Goal: Task Accomplishment & Management: Use online tool/utility

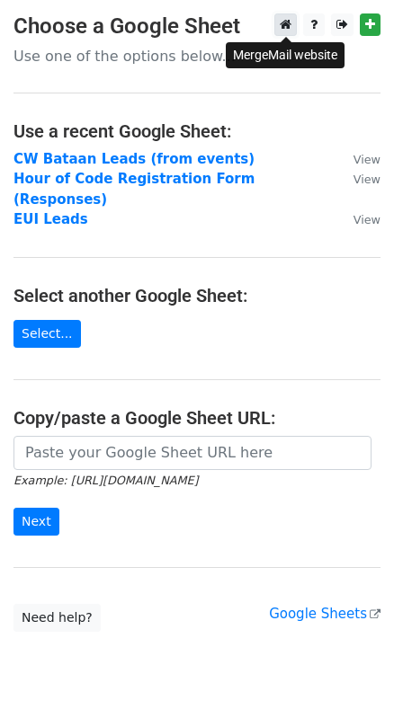
click at [282, 32] on link at bounding box center [285, 24] width 22 height 22
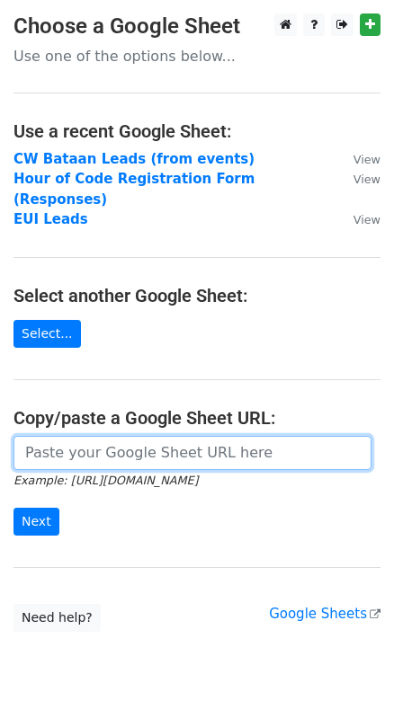
click at [69, 436] on input "url" at bounding box center [192, 453] width 358 height 34
paste input "[URL][DOMAIN_NAME]"
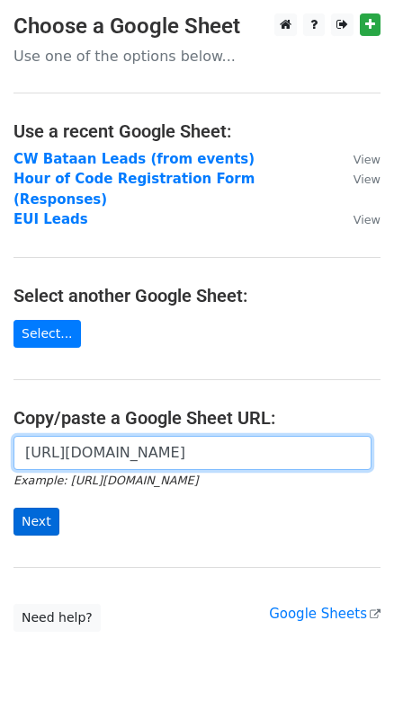
type input "https://docs.google.com/spreadsheets/d/1AWhpOy3GHYgrRnrj_3TgVT-QyLnWK5a2ABZ8Znb…"
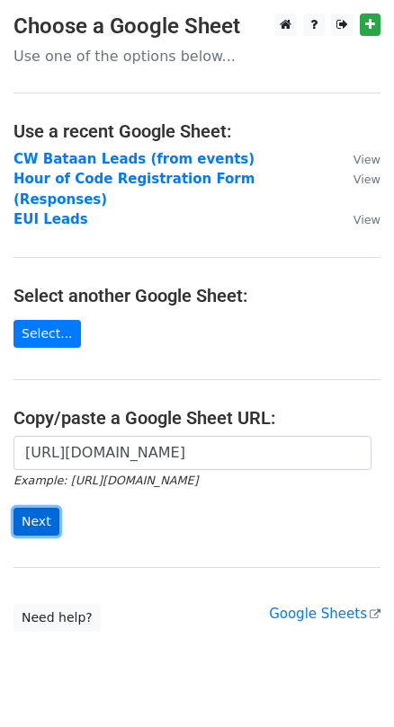
scroll to position [0, 0]
click at [29, 508] on input "Next" at bounding box center [36, 522] width 46 height 28
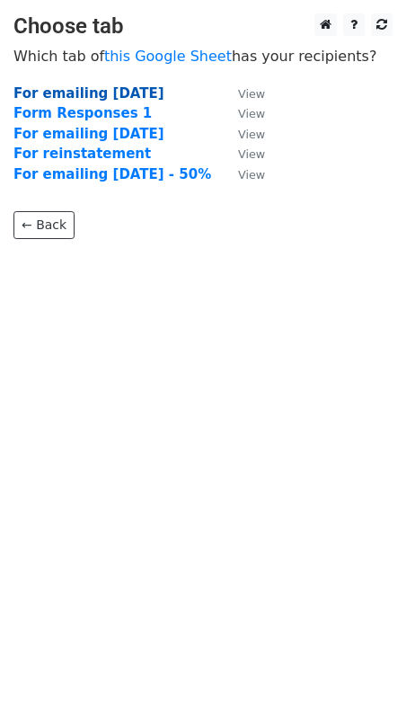
click at [102, 94] on strong "For emailing [DATE]" at bounding box center [88, 93] width 151 height 16
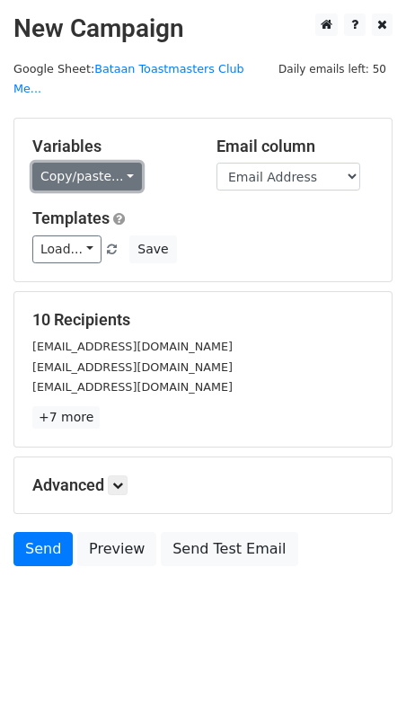
click at [111, 163] on link "Copy/paste..." at bounding box center [87, 177] width 110 height 28
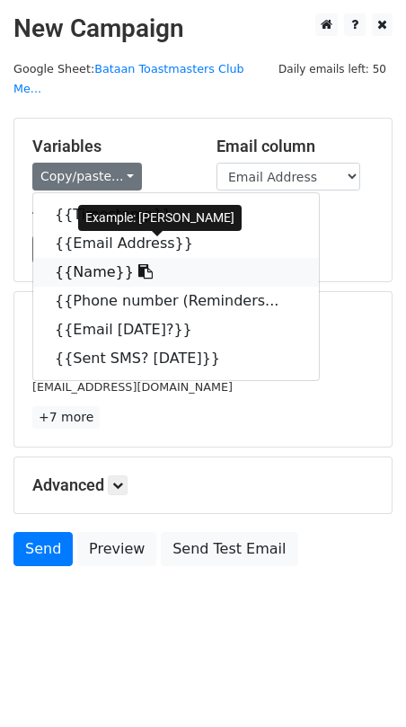
click at [101, 258] on link "{{Name}}" at bounding box center [176, 272] width 286 height 29
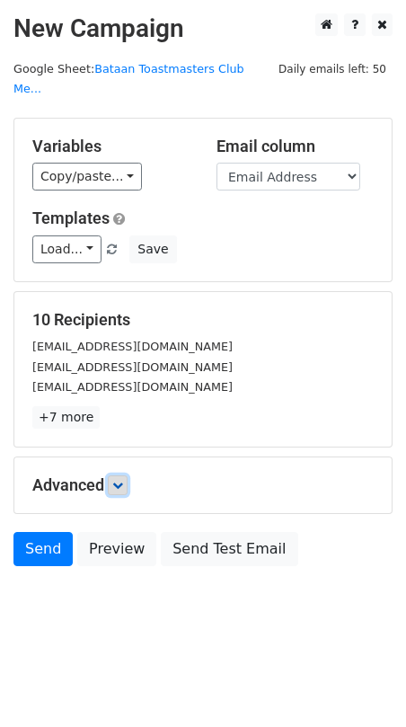
click at [120, 480] on icon at bounding box center [117, 485] width 11 height 11
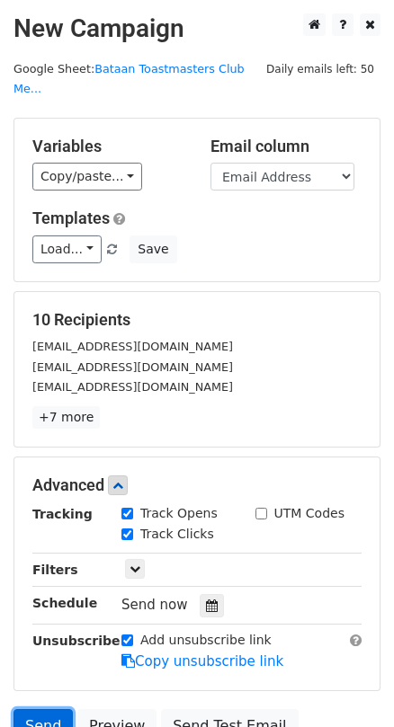
click at [41, 709] on link "Send" at bounding box center [42, 726] width 59 height 34
